Goal: Register for event/course

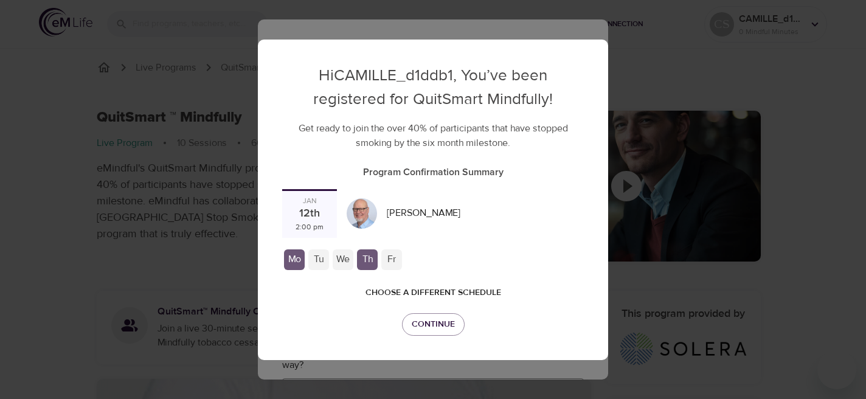
checkbox input "true"
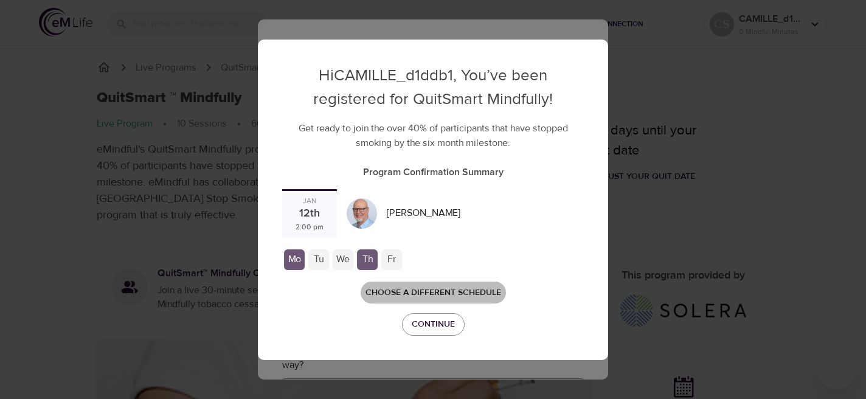
click at [421, 285] on span "Choose a different schedule" at bounding box center [433, 292] width 136 height 15
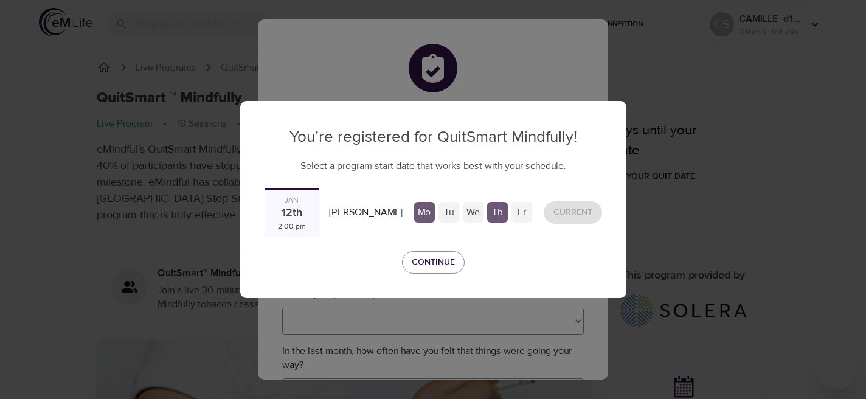
click at [438, 215] on div "Tu" at bounding box center [448, 212] width 21 height 21
click at [487, 215] on div "Th" at bounding box center [497, 212] width 21 height 21
click at [438, 212] on div "Tu" at bounding box center [448, 212] width 21 height 21
click at [414, 207] on div "Mo" at bounding box center [424, 212] width 21 height 21
click at [302, 214] on div "12th" at bounding box center [291, 213] width 21 height 16
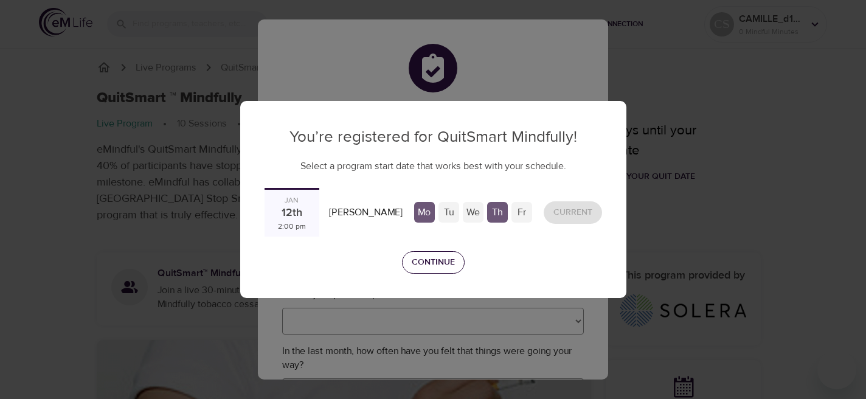
click at [431, 264] on span "Continue" at bounding box center [433, 262] width 43 height 15
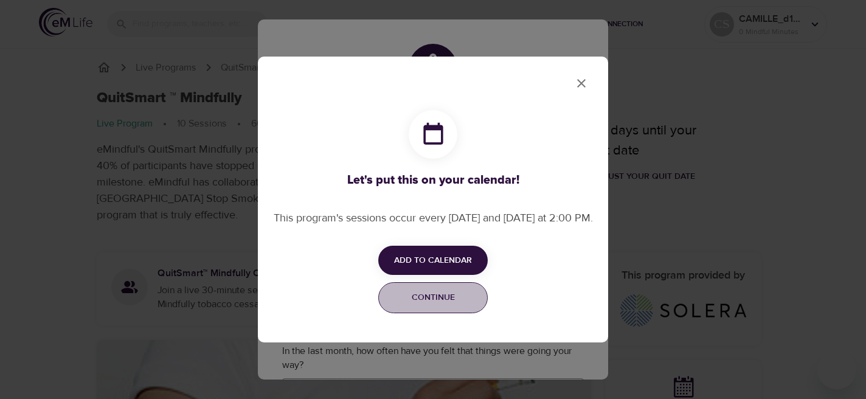
click at [460, 305] on span "Continue" at bounding box center [433, 297] width 94 height 15
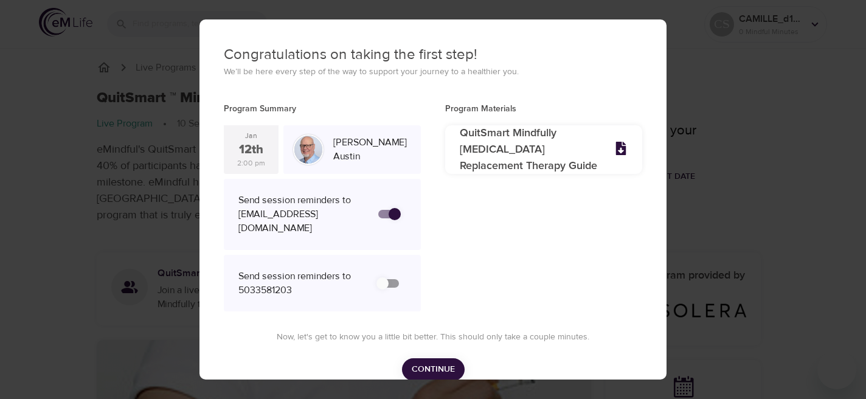
click at [386, 272] on input "secondary checkbox" at bounding box center [382, 283] width 69 height 23
checkbox input "false"
checkbox input "true"
click at [439, 362] on span "Continue" at bounding box center [433, 369] width 43 height 15
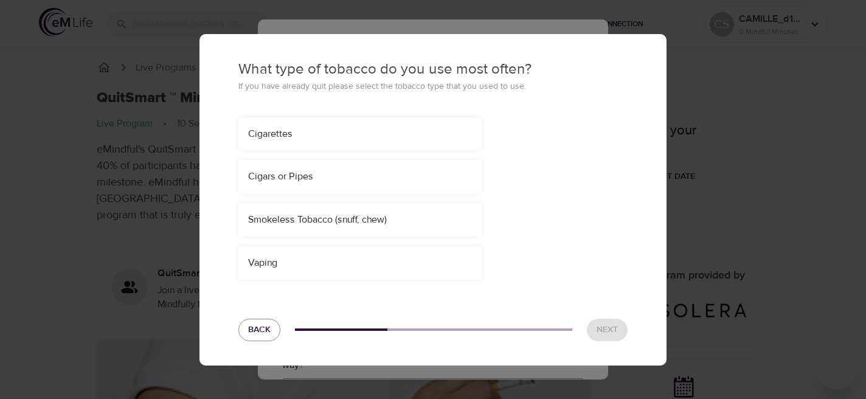
click at [305, 146] on div "Cigarettes" at bounding box center [359, 133] width 243 height 33
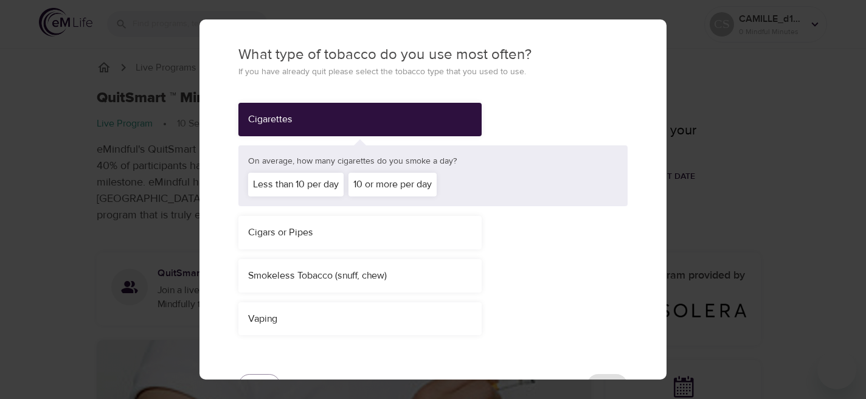
click at [305, 176] on div "Less than 10 per day" at bounding box center [295, 185] width 95 height 24
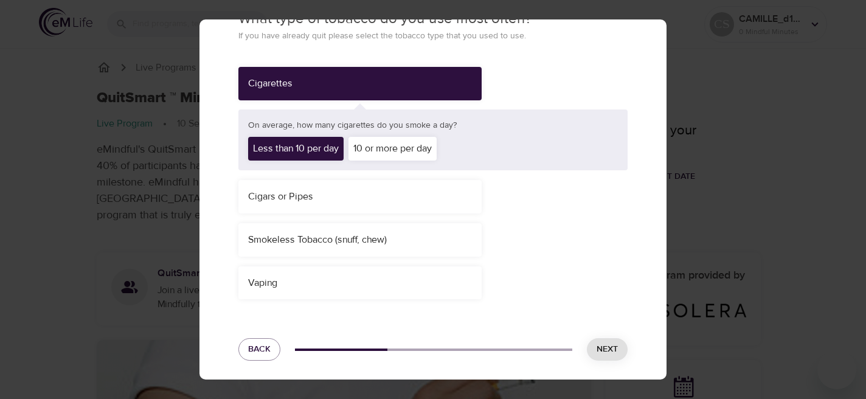
scroll to position [41, 0]
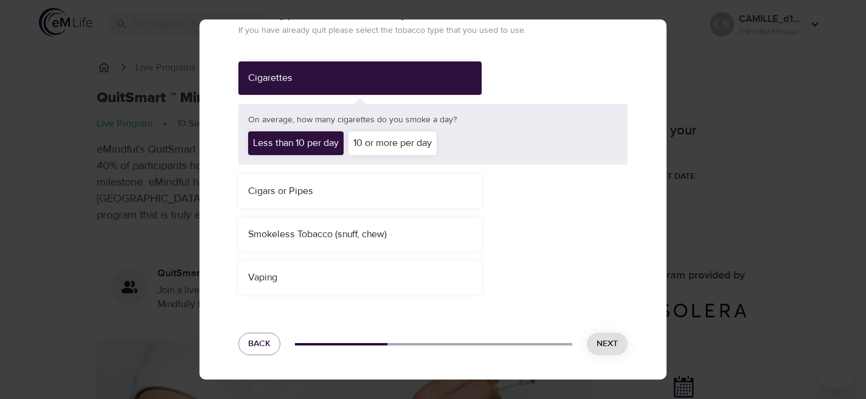
click at [596, 340] on span "Next" at bounding box center [606, 343] width 21 height 15
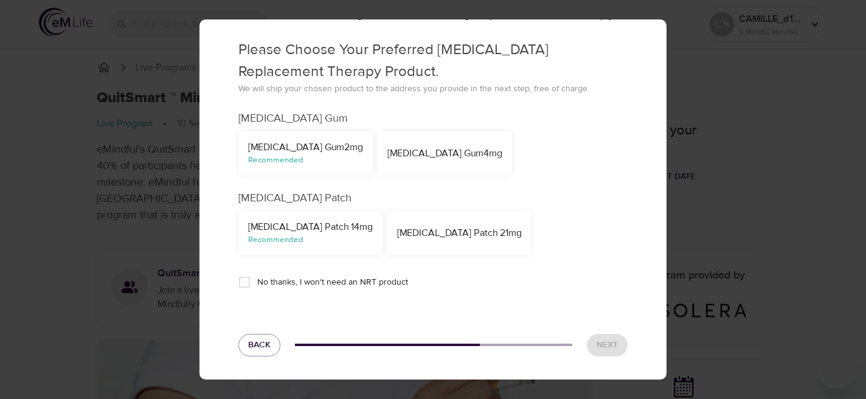
click at [292, 151] on div "[MEDICAL_DATA] Gum 2mg" at bounding box center [305, 147] width 115 height 14
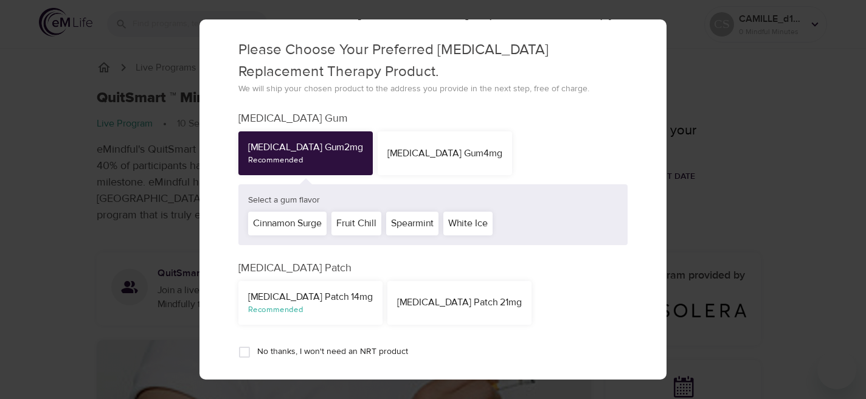
click at [411, 220] on div "Spearmint" at bounding box center [412, 224] width 52 height 24
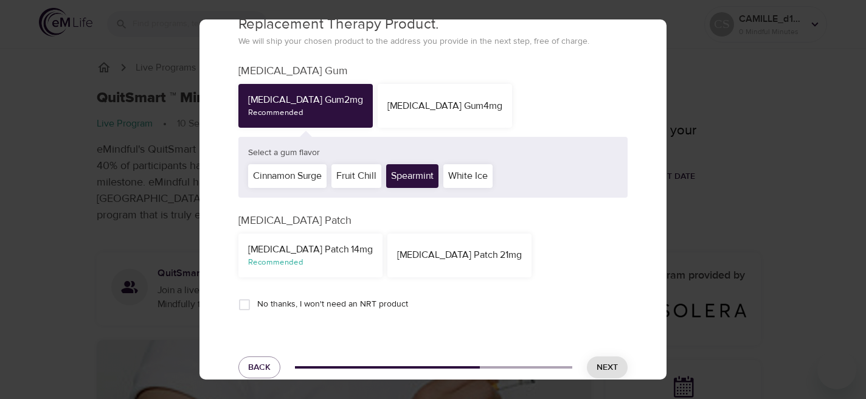
scroll to position [112, 0]
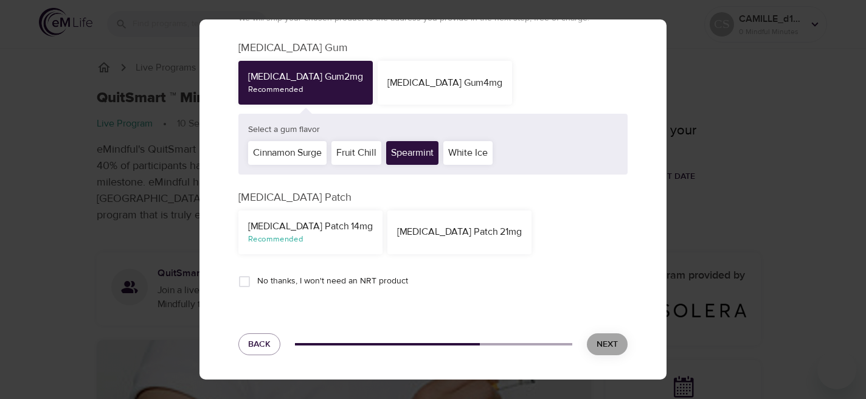
click at [597, 345] on span "Next" at bounding box center [606, 344] width 21 height 15
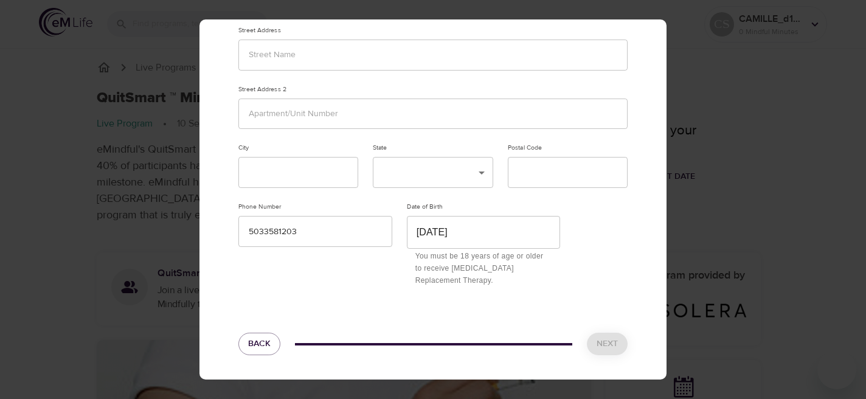
scroll to position [77, 0]
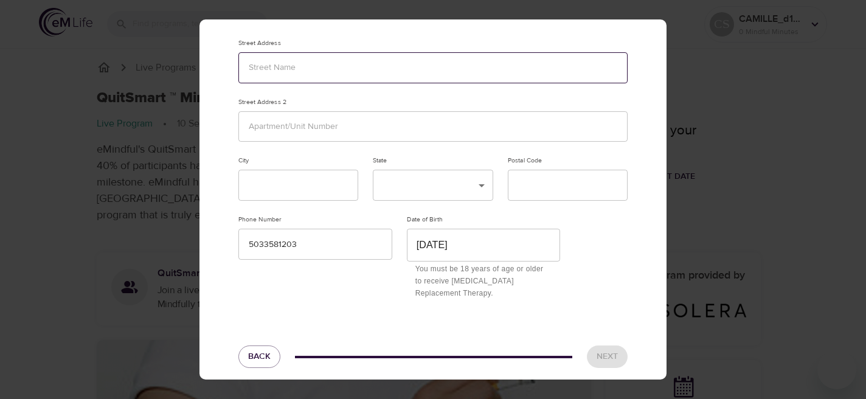
click at [320, 58] on input "text" at bounding box center [432, 67] width 389 height 31
type input "[STREET_ADDRESS][US_STATE]"
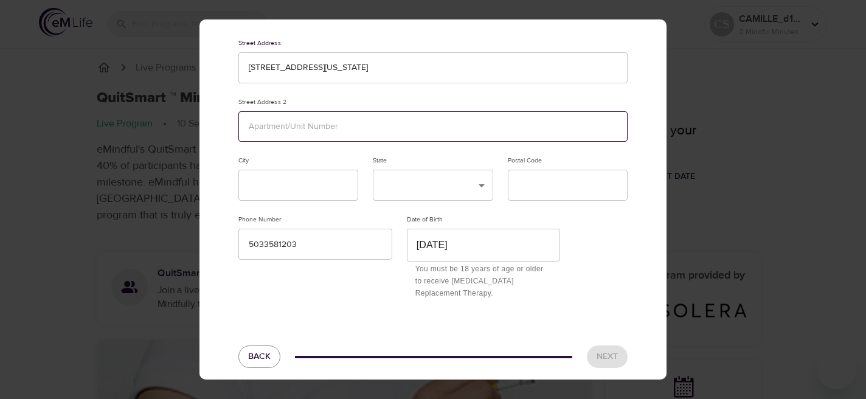
type input "1"
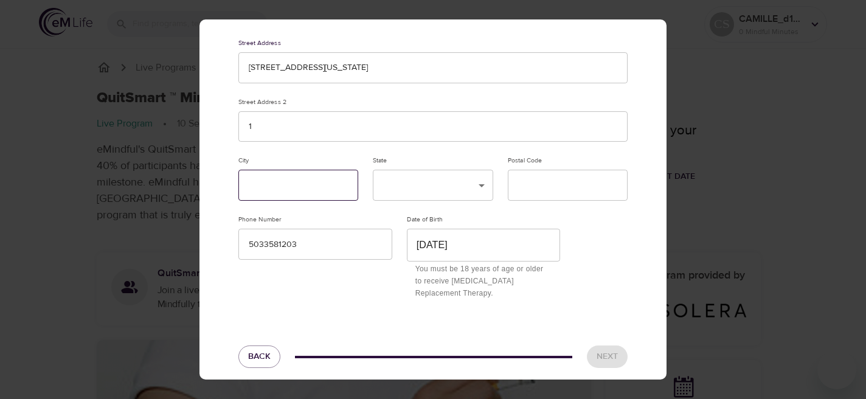
type input "Lansdale"
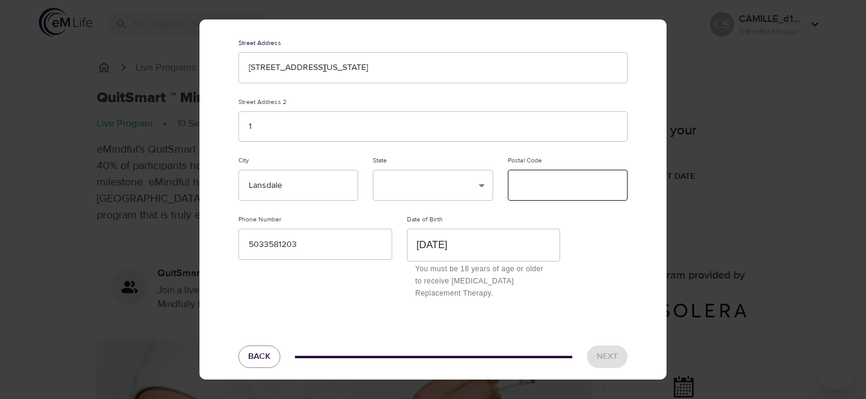
type input "19446"
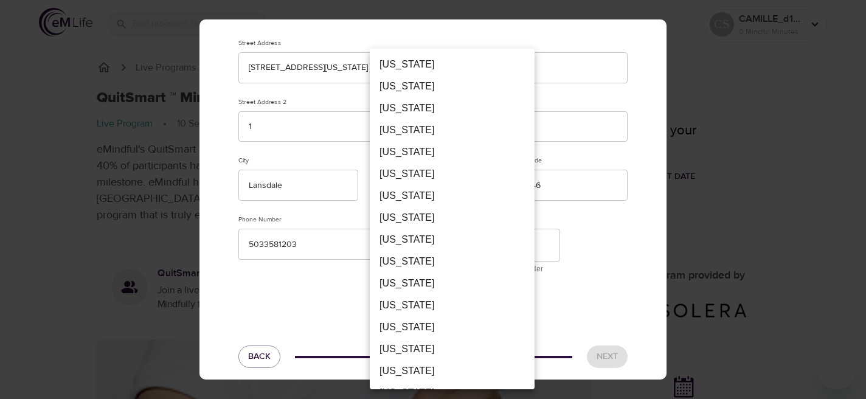
click at [393, 305] on li "[US_STATE]" at bounding box center [452, 305] width 165 height 22
type input "PA"
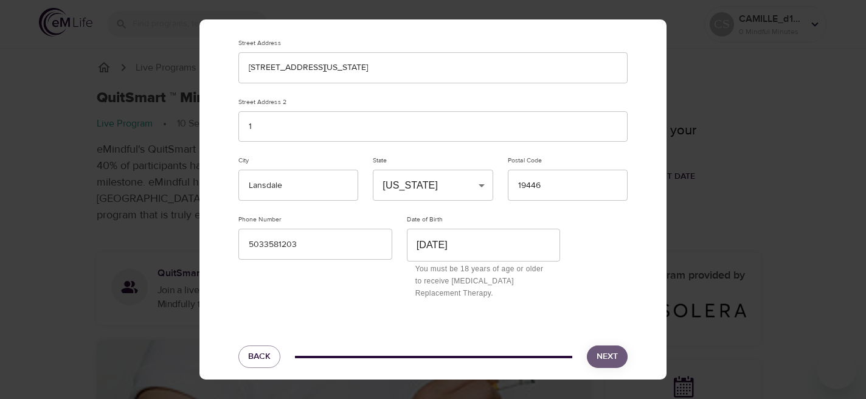
click at [596, 349] on span "Next" at bounding box center [606, 356] width 21 height 15
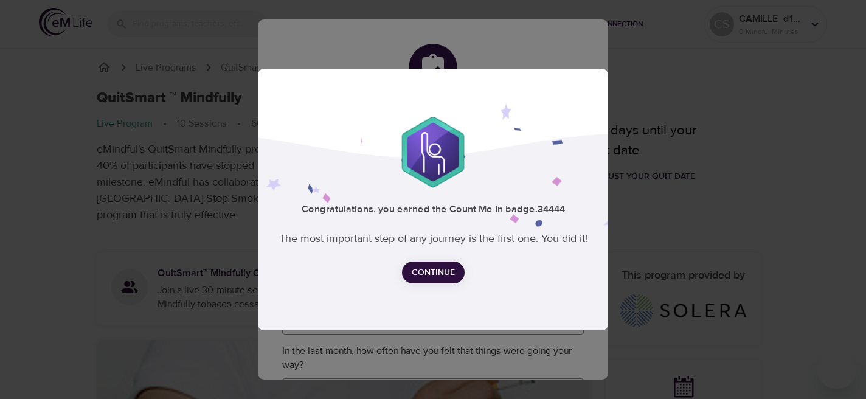
click at [444, 270] on span "Continue" at bounding box center [433, 272] width 43 height 15
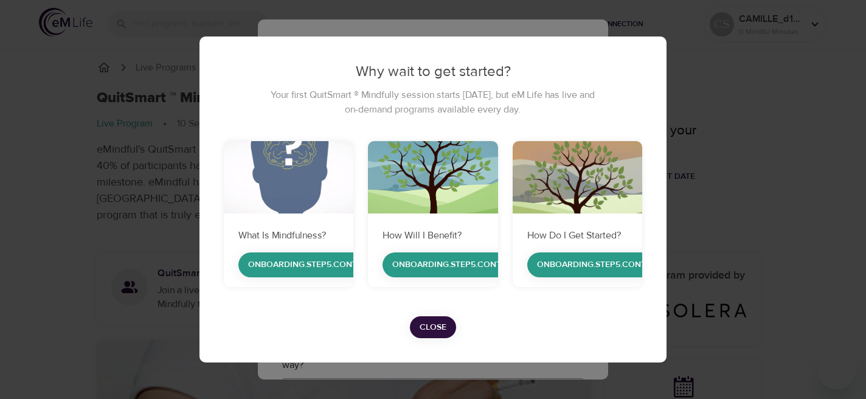
click at [432, 323] on span "Close" at bounding box center [432, 327] width 27 height 15
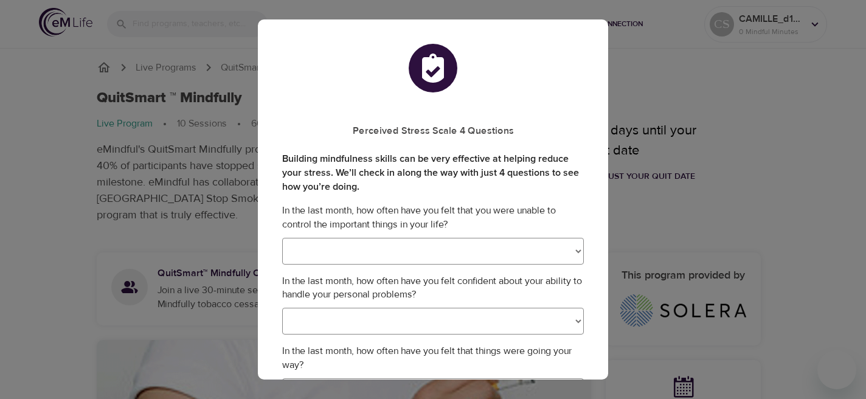
click at [408, 253] on select "Never Almost Never Sometimes Fairly Often Very Often" at bounding box center [433, 251] width 302 height 27
click at [282, 238] on select "Never Almost Never Sometimes Fairly Often Very Often" at bounding box center [433, 251] width 302 height 27
click at [408, 253] on select "Never Almost Never Sometimes Fairly Often Very Often" at bounding box center [433, 251] width 302 height 27
select select "1"
click at [282, 238] on select "Never Almost Never Sometimes Fairly Often Very Often" at bounding box center [433, 251] width 302 height 27
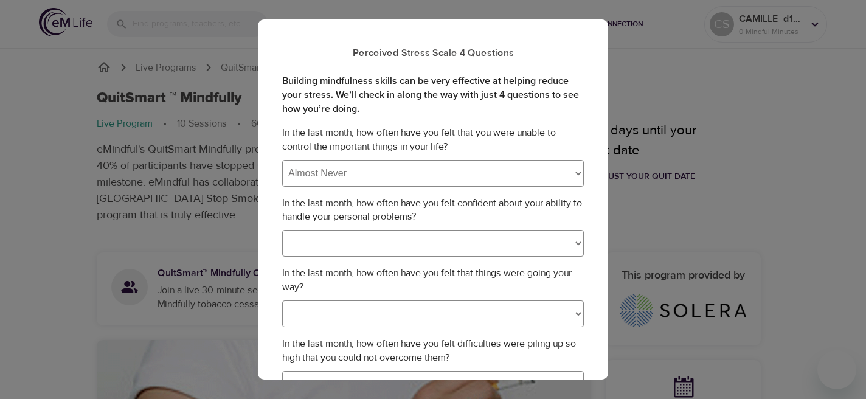
scroll to position [78, 0]
click at [385, 243] on select "Never Almost Never Sometimes Fairly Often Very Often" at bounding box center [433, 242] width 302 height 27
select select "3"
click at [282, 229] on select "Never Almost Never Sometimes Fairly Often Very Often" at bounding box center [433, 242] width 302 height 27
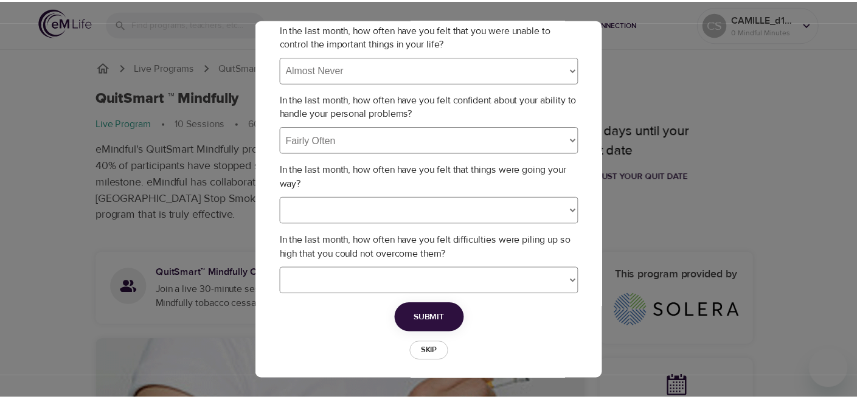
scroll to position [182, 0]
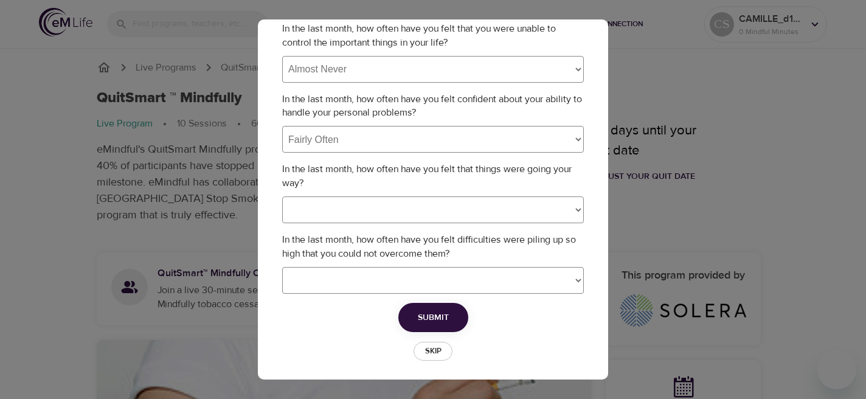
click at [339, 207] on select "Never Almost Never Sometimes Fairly Often Very Often" at bounding box center [433, 209] width 302 height 27
select select "2"
click at [282, 196] on select "Never Almost Never Sometimes Fairly Often Very Often" at bounding box center [433, 209] width 302 height 27
click at [346, 276] on select "Never Almost Never Sometimes Fairly Often Very Often" at bounding box center [433, 280] width 302 height 27
select select "1"
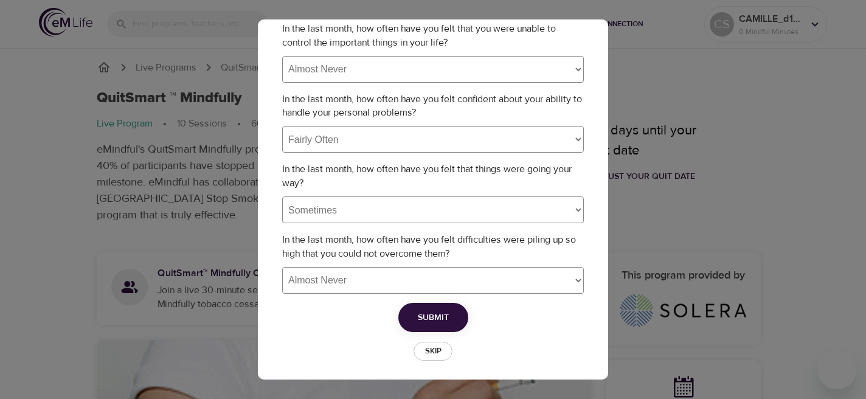
click at [282, 267] on select "Never Almost Never Sometimes Fairly Often Very Often" at bounding box center [433, 280] width 302 height 27
click at [418, 319] on span "Submit" at bounding box center [433, 317] width 31 height 15
select select
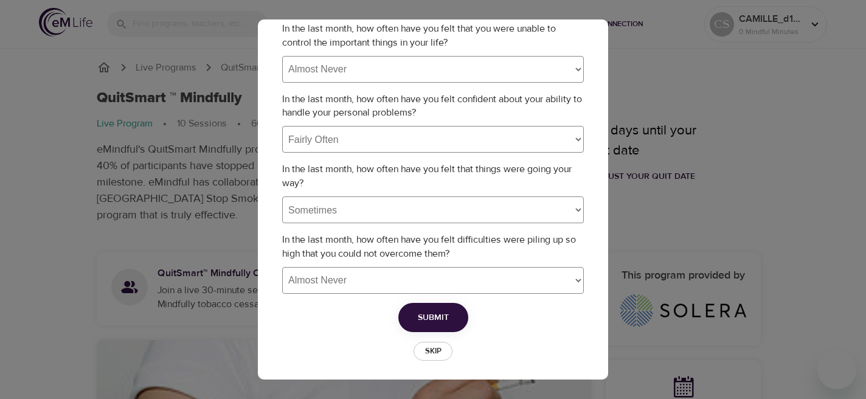
select select
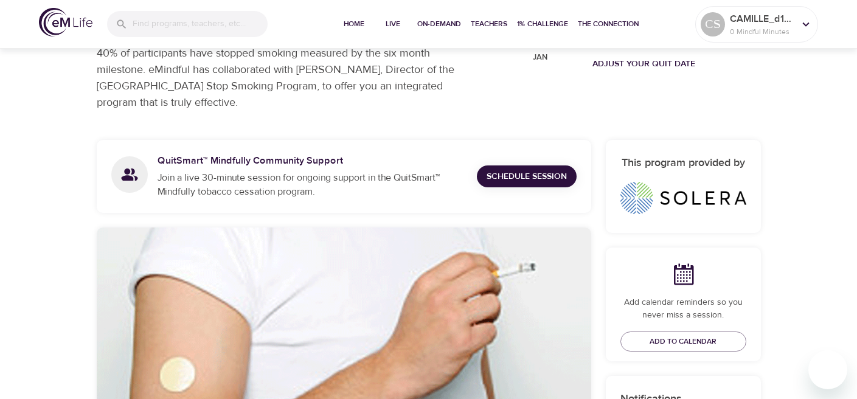
scroll to position [113, 0]
